Goal: Information Seeking & Learning: Check status

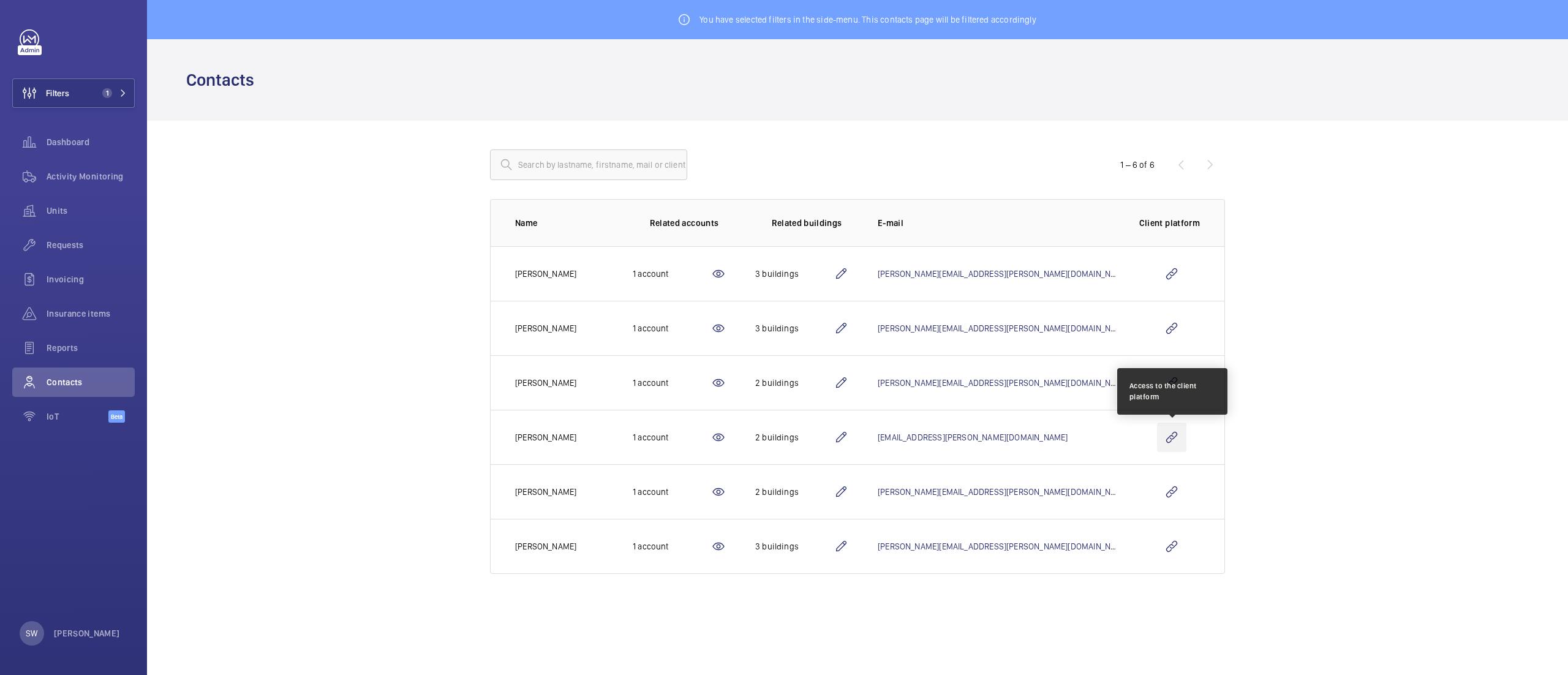
click at [1176, 436] on wm-front-icon-button at bounding box center [1171, 436] width 29 height 29
click at [116, 97] on span "1" at bounding box center [111, 93] width 29 height 9
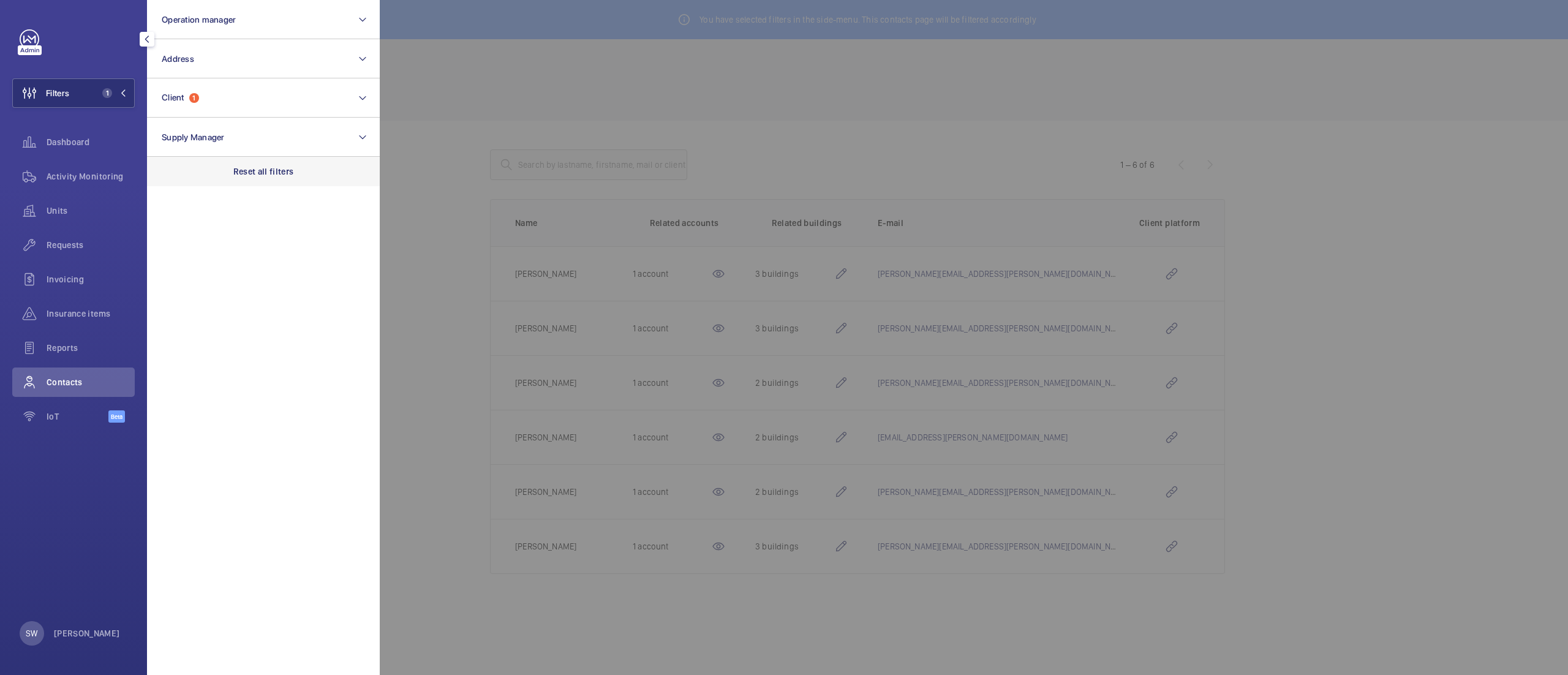
click at [243, 158] on div "Reset all filters" at bounding box center [263, 171] width 233 height 29
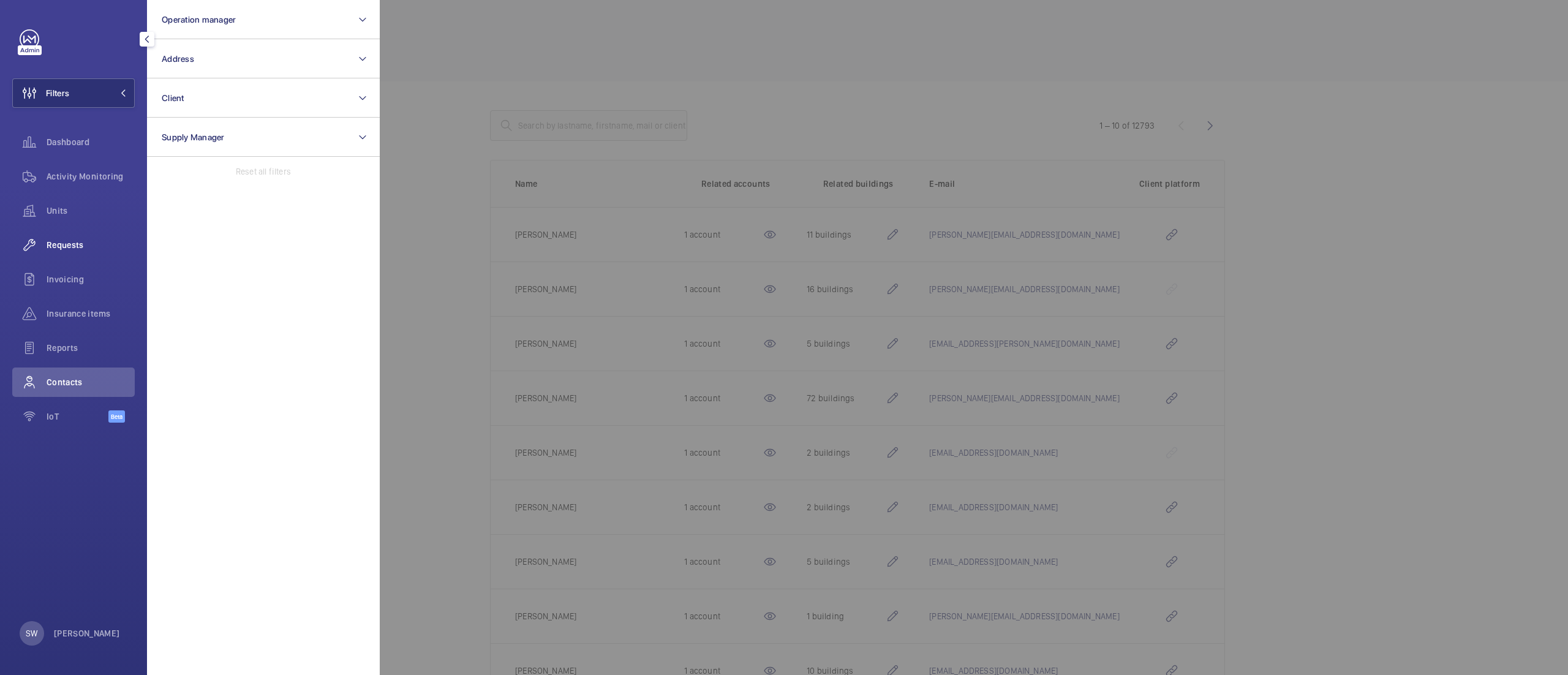
click at [93, 244] on span "Requests" at bounding box center [90, 244] width 89 height 12
click at [911, 50] on div at bounding box center [1164, 338] width 1568 height 675
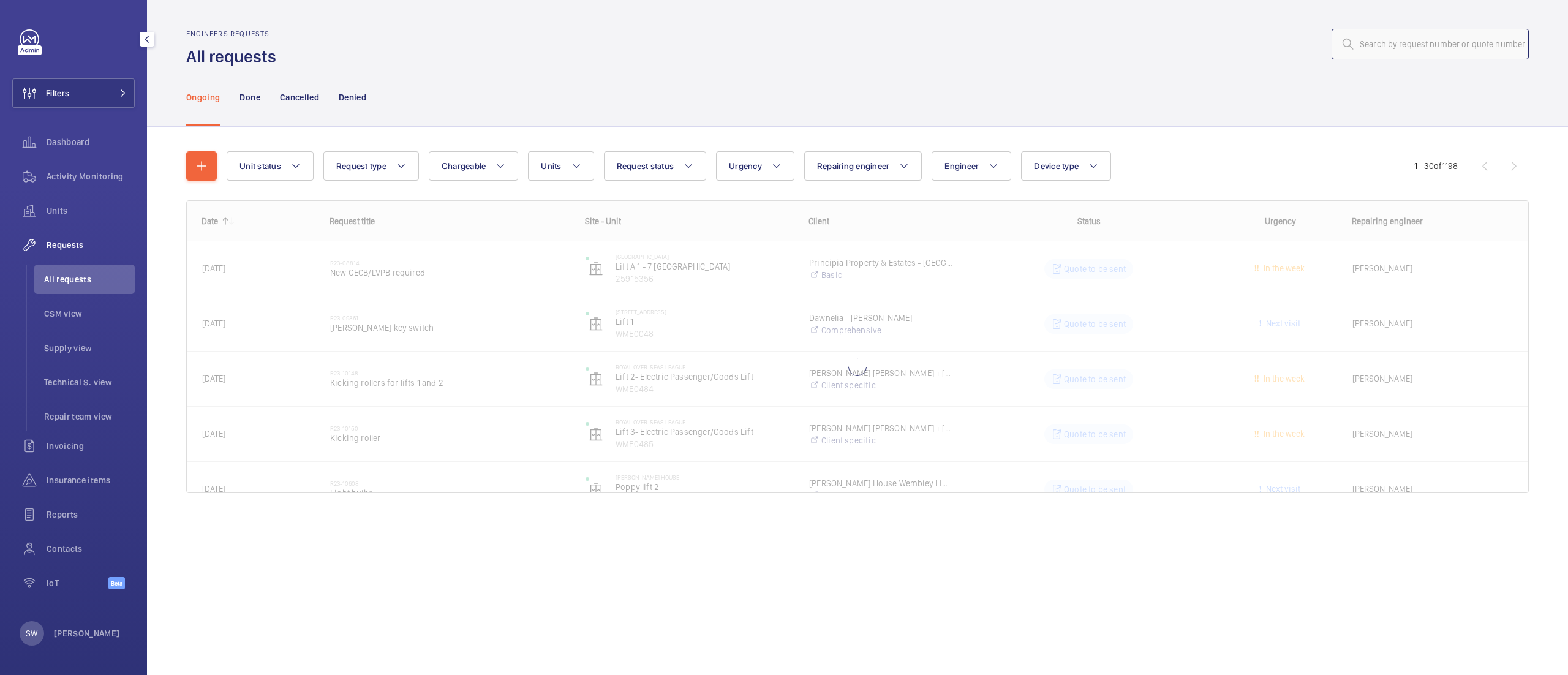
click at [1436, 46] on input "text" at bounding box center [1429, 44] width 197 height 30
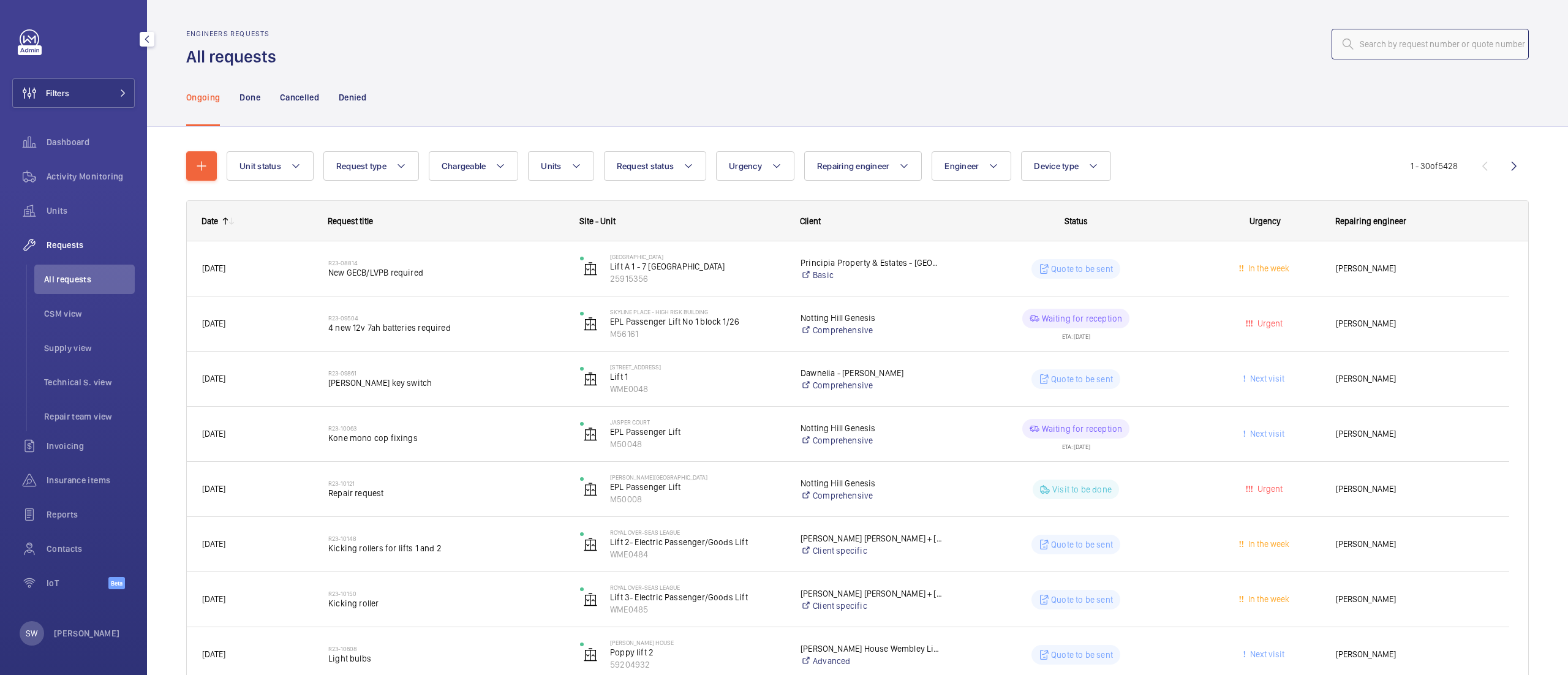
paste input "R25-10680"
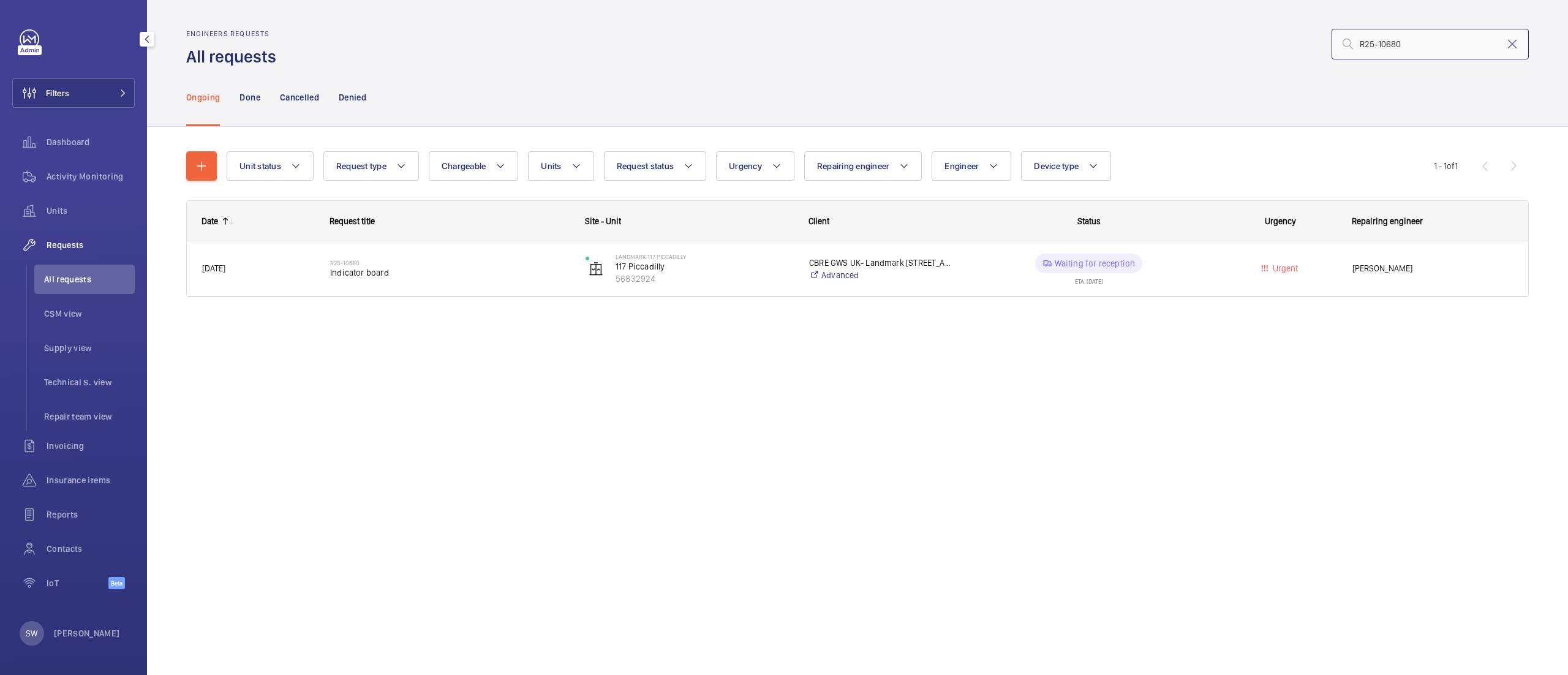
type input "R25-10680"
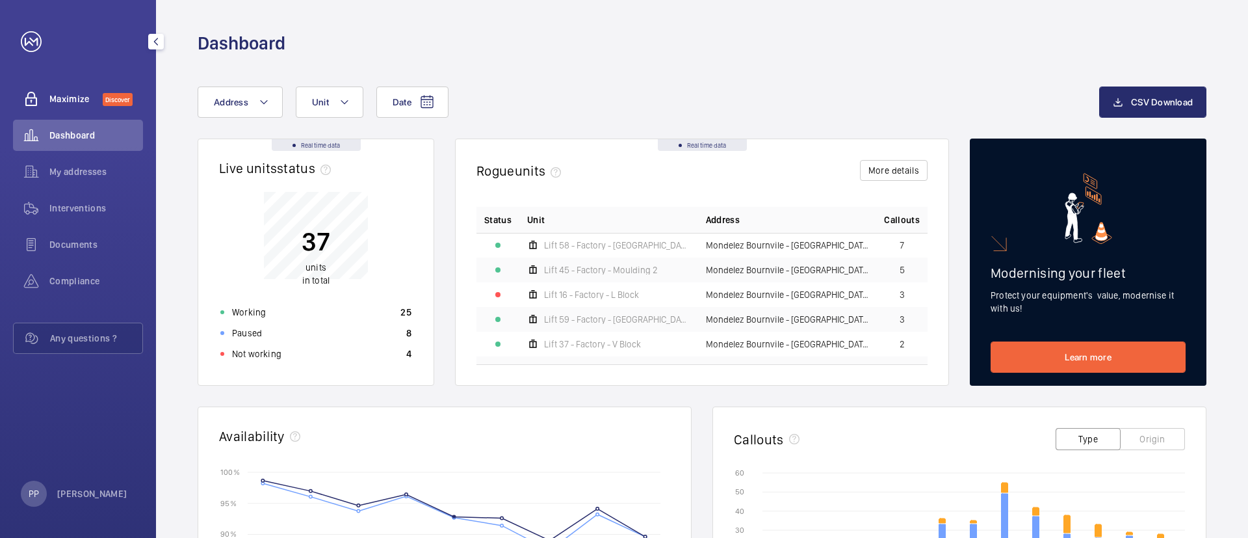
click at [113, 96] on span "Discover" at bounding box center [118, 99] width 30 height 13
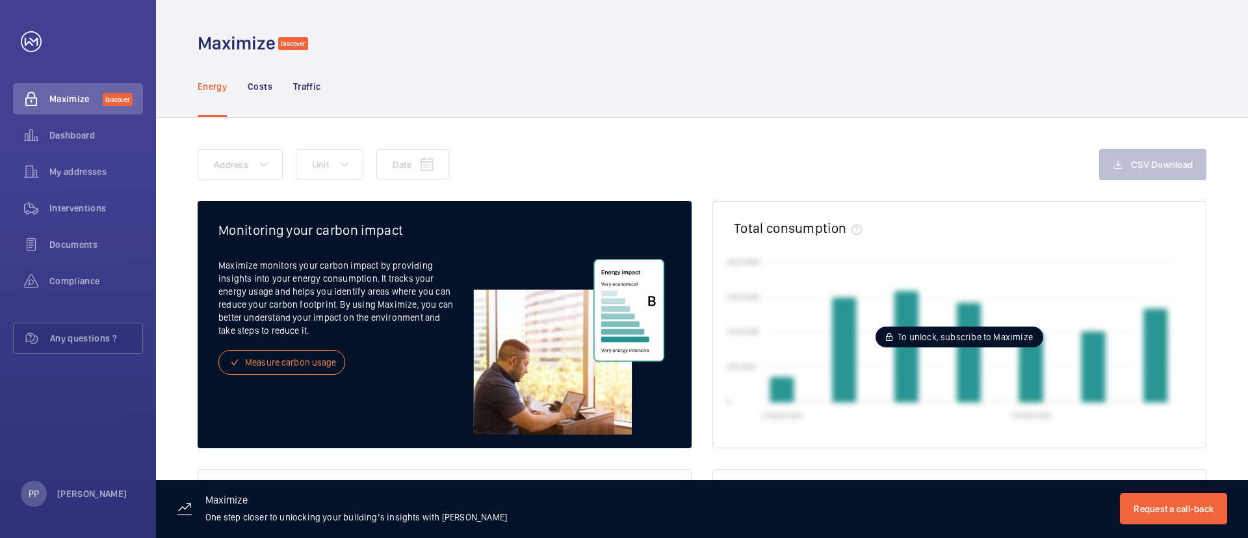
click at [1179, 64] on div "Energy Costs Traffic" at bounding box center [702, 86] width 1009 height 62
